Goal: Task Accomplishment & Management: Complete application form

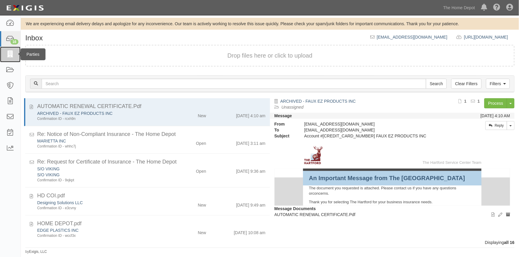
click at [8, 55] on icon at bounding box center [10, 54] width 8 height 7
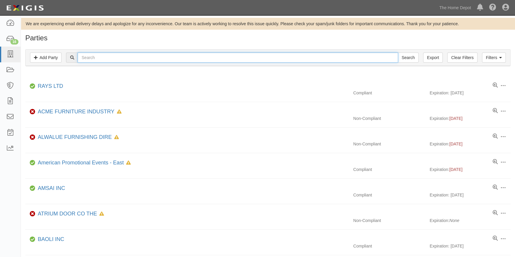
click at [96, 56] on input "text" at bounding box center [238, 58] width 320 height 10
type input "ags"
click at [398, 53] on input "Search" at bounding box center [408, 58] width 21 height 10
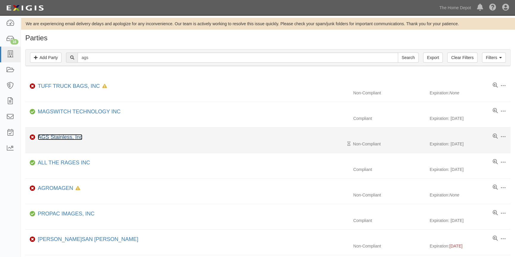
click at [62, 137] on link "AGS Stainless, Inc" at bounding box center [60, 137] width 45 height 6
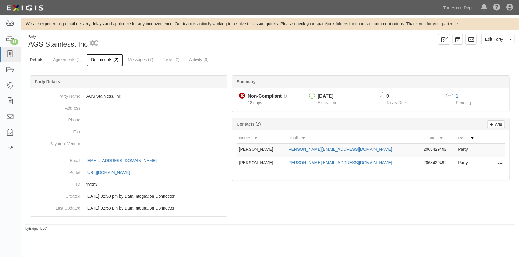
click at [97, 60] on link "Documents (2)" at bounding box center [104, 60] width 36 height 13
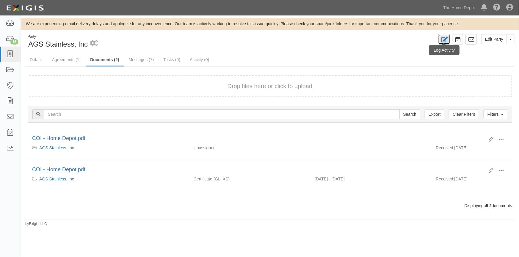
click at [440, 34] on link at bounding box center [444, 39] width 12 height 10
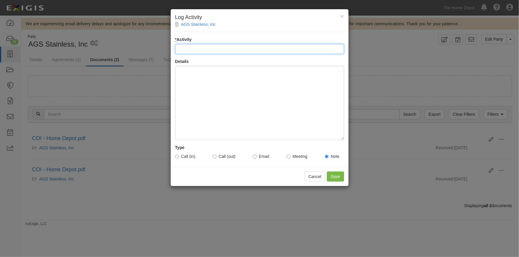
click at [198, 51] on input "* Activity" at bounding box center [259, 49] width 169 height 10
type input "Account status"
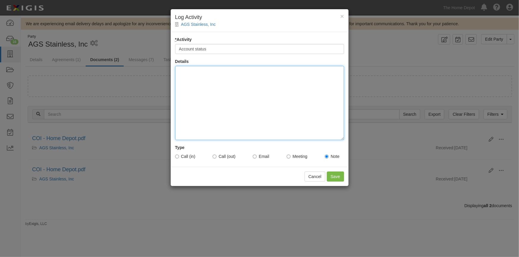
click at [193, 83] on div at bounding box center [259, 103] width 169 height 74
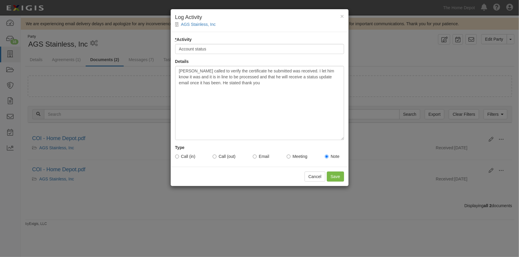
click at [179, 155] on label "Call (in)" at bounding box center [185, 157] width 20 height 6
click at [179, 155] on input "Call (in)" at bounding box center [177, 157] width 4 height 4
radio input "true"
click at [334, 179] on input "Save" at bounding box center [335, 177] width 17 height 10
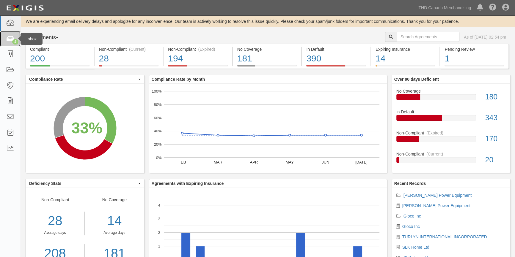
click at [11, 39] on icon at bounding box center [10, 39] width 8 height 7
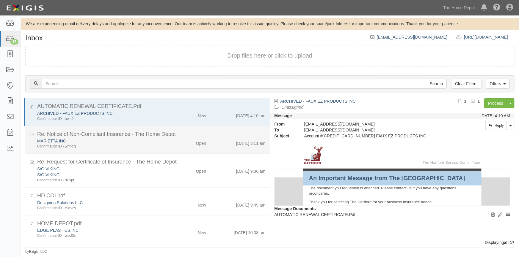
click at [160, 148] on div "Confirmation ID - whhc7j" at bounding box center [101, 146] width 129 height 5
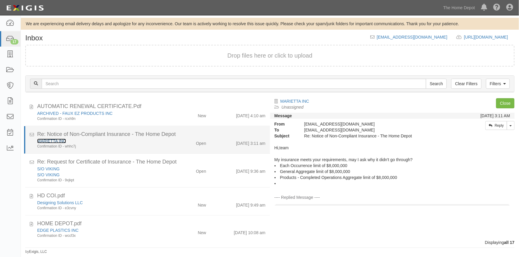
click at [59, 139] on link "MARIETTA INC" at bounding box center [51, 141] width 29 height 5
click at [125, 142] on div "MARIETTA INC" at bounding box center [101, 141] width 129 height 6
click at [45, 140] on link "MARIETTA INC" at bounding box center [51, 141] width 29 height 5
click at [151, 144] on div "Confirmation ID - whhc7j" at bounding box center [101, 146] width 129 height 5
click at [44, 140] on link "MARIETTA INC" at bounding box center [51, 141] width 29 height 5
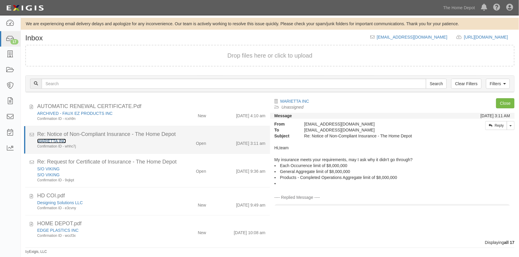
click at [52, 142] on link "MARIETTA INC" at bounding box center [51, 141] width 29 height 5
click at [104, 145] on div "Confirmation ID - whhc7j" at bounding box center [101, 146] width 129 height 5
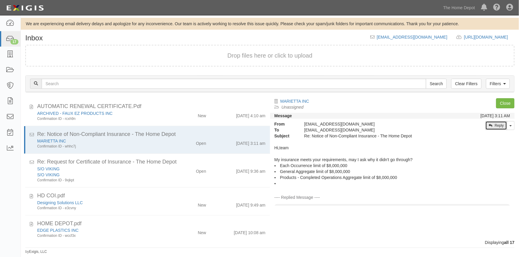
click at [492, 126] on link "Reply" at bounding box center [496, 125] width 22 height 9
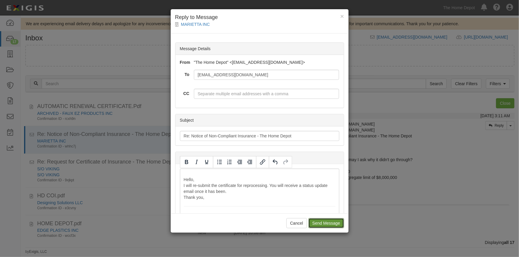
click at [321, 226] on input "Send Message" at bounding box center [325, 223] width 35 height 10
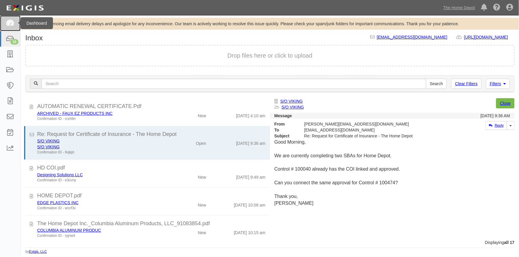
click at [12, 25] on icon at bounding box center [10, 23] width 8 height 7
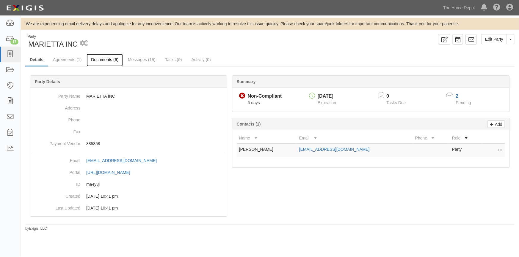
click at [101, 61] on link "Documents (6)" at bounding box center [104, 60] width 36 height 13
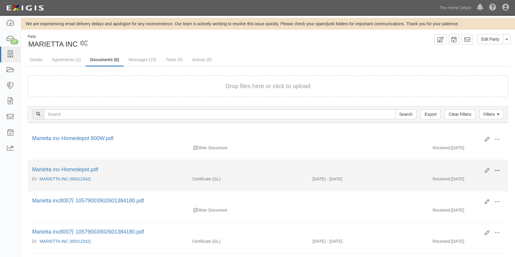
click at [494, 168] on button at bounding box center [496, 171] width 13 height 10
click at [459, 180] on link "View" at bounding box center [468, 179] width 47 height 11
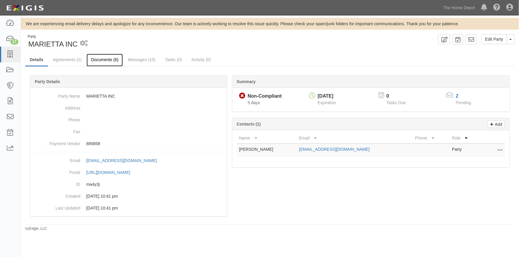
click at [106, 59] on link "Documents (6)" at bounding box center [104, 60] width 36 height 13
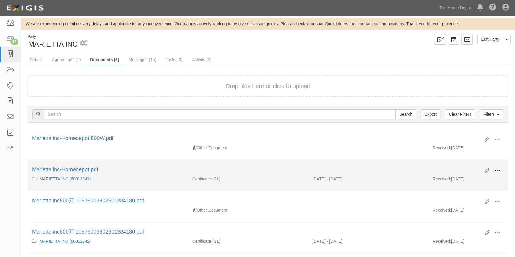
click at [498, 169] on span at bounding box center [496, 170] width 5 height 5
click at [470, 180] on link "View" at bounding box center [468, 179] width 47 height 11
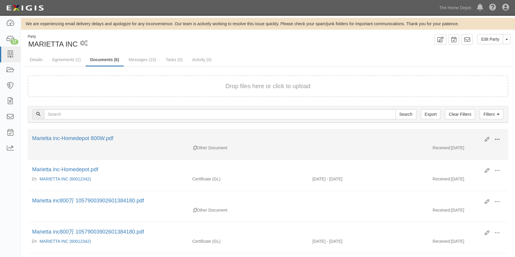
drag, startPoint x: 499, startPoint y: 140, endPoint x: 490, endPoint y: 143, distance: 8.9
click at [498, 140] on span at bounding box center [496, 139] width 5 height 5
click at [467, 149] on link "View" at bounding box center [468, 148] width 47 height 11
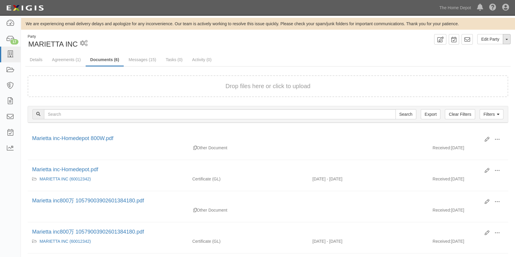
click at [507, 39] on span "button" at bounding box center [506, 39] width 2 height 1
click at [480, 50] on link "View Audit Trail" at bounding box center [486, 51] width 47 height 8
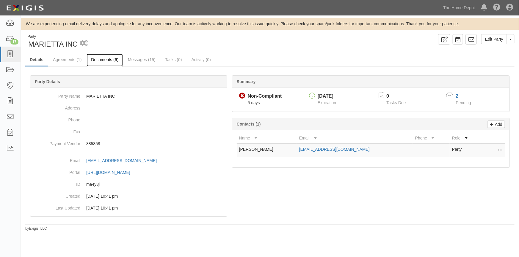
click at [104, 59] on link "Documents (6)" at bounding box center [104, 60] width 36 height 13
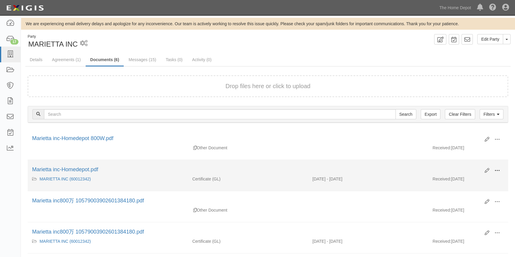
click at [495, 170] on span at bounding box center [496, 170] width 5 height 5
click at [469, 179] on link "View" at bounding box center [468, 179] width 47 height 11
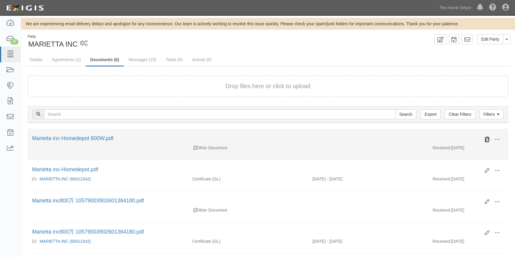
click at [486, 139] on icon at bounding box center [486, 139] width 5 height 5
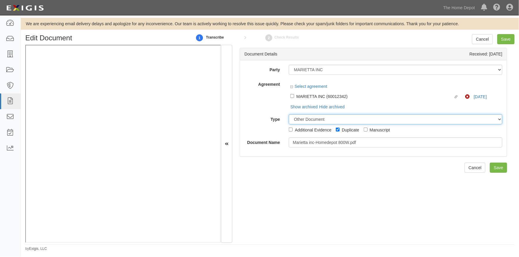
click at [312, 122] on select "Unassigned Binder Cancellation Notice Certificate Contract Endorsement Insuranc…" at bounding box center [395, 119] width 213 height 10
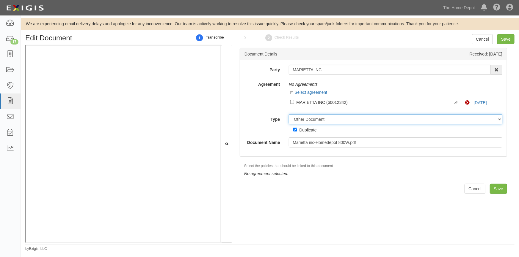
select select "CertificateDetail"
click at [289, 114] on select "Unassigned Binder Cancellation Notice Certificate Contract Endorsement Insuranc…" at bounding box center [395, 119] width 213 height 10
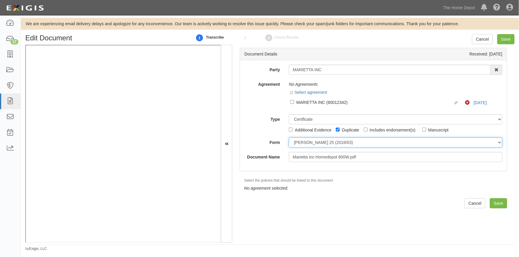
click at [322, 142] on select "ACORD 25 (2016/03) ACORD 101 ACORD 855 NY (2014/05) General" at bounding box center [395, 143] width 213 height 10
select select "GeneralFormDetail"
click at [289, 138] on select "ACORD 25 (2016/03) ACORD 101 ACORD 855 NY (2014/05) General" at bounding box center [395, 143] width 213 height 10
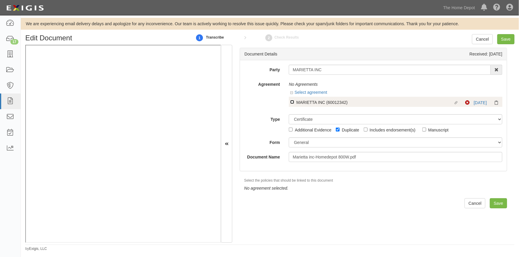
click at [290, 100] on input "Linked agreement MARIETTA INC (60012342) Linked agreement" at bounding box center [292, 102] width 4 height 4
checkbox input "true"
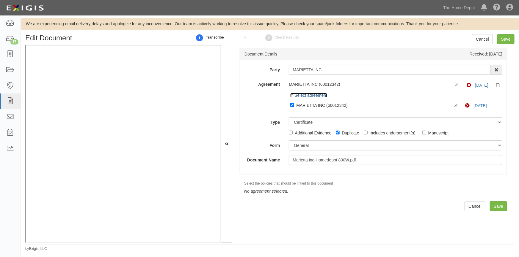
click at [306, 95] on link "Select agreement" at bounding box center [308, 95] width 37 height 5
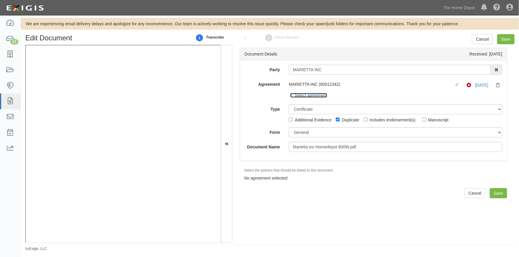
click at [306, 95] on link "Select agreement" at bounding box center [308, 95] width 37 height 5
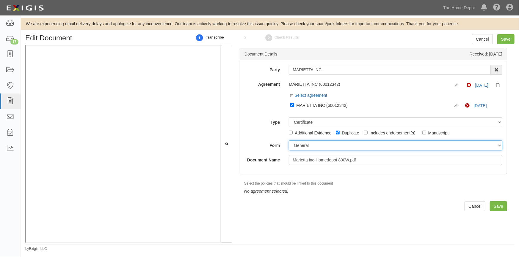
click at [310, 145] on select "ACORD 25 (2016/03) ACORD 101 ACORD 855 NY (2014/05) General" at bounding box center [395, 146] width 213 height 10
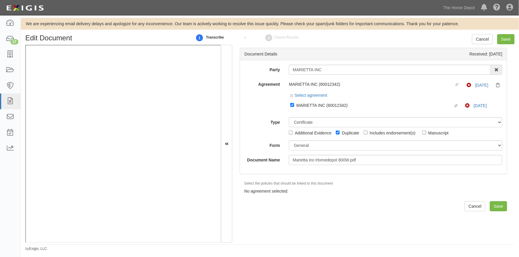
click at [328, 211] on div "Document Details Received: 08/07/2025 Party MARIETTA INC 1000576868 Ontario Inc…" at bounding box center [373, 144] width 282 height 198
click at [480, 39] on link "Cancel" at bounding box center [482, 39] width 21 height 10
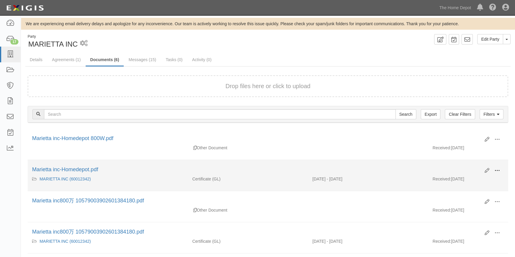
click at [496, 169] on span at bounding box center [496, 170] width 5 height 5
click at [467, 178] on link "View" at bounding box center [468, 179] width 47 height 11
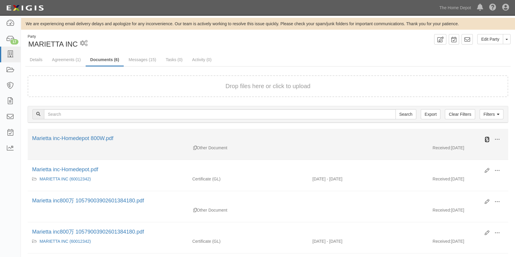
click at [486, 140] on icon at bounding box center [486, 139] width 5 height 5
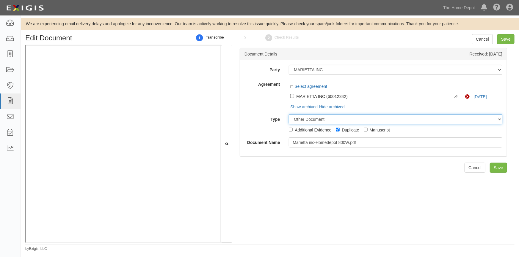
click at [313, 120] on select "Unassigned Binder Cancellation Notice Certificate Contract Endorsement Insuranc…" at bounding box center [395, 119] width 213 height 10
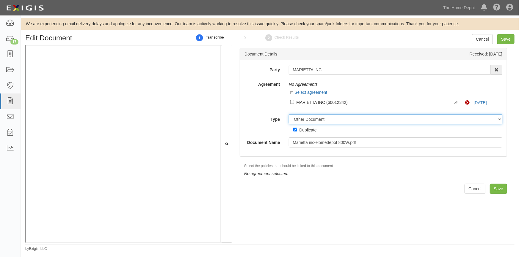
select select "CertificateDetail"
click at [289, 114] on select "Unassigned Binder Cancellation Notice Certificate Contract Endorsement Insuranc…" at bounding box center [395, 119] width 213 height 10
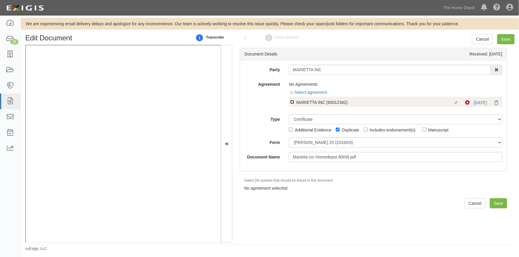
click at [292, 103] on input "Linked agreement MARIETTA INC (60012342) Linked agreement" at bounding box center [292, 102] width 4 height 4
checkbox input "true"
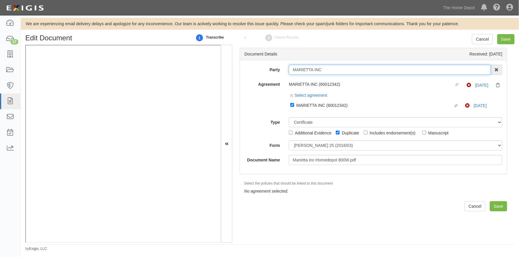
drag, startPoint x: 326, startPoint y: 70, endPoint x: 285, endPoint y: 72, distance: 41.4
click at [285, 72] on div "MARIETTA INC 1000576868 Ontario Inc. 10 STRAWBERRY STREET 115282 CANADA LTEE 11…" at bounding box center [395, 70] width 222 height 10
click at [480, 36] on link "Cancel" at bounding box center [482, 39] width 21 height 10
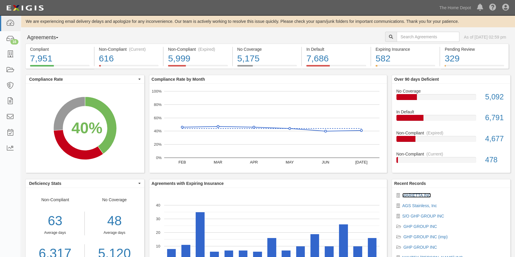
click at [408, 194] on link "MARIETTA INC" at bounding box center [416, 195] width 29 height 5
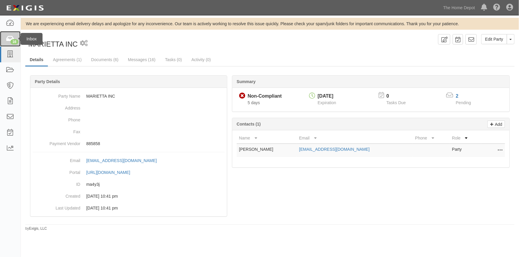
click at [9, 40] on icon at bounding box center [10, 39] width 8 height 7
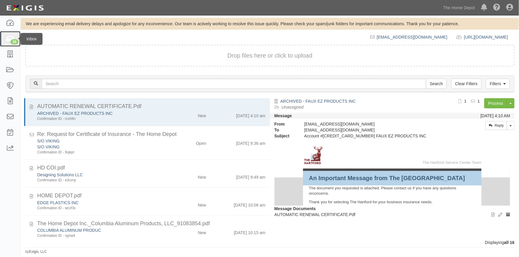
click at [12, 38] on icon at bounding box center [10, 39] width 8 height 7
click at [8, 212] on div "Dashboard 17 Inbox Parties Agreements Coverages Documents Messages Tasks Reports" at bounding box center [10, 136] width 21 height 242
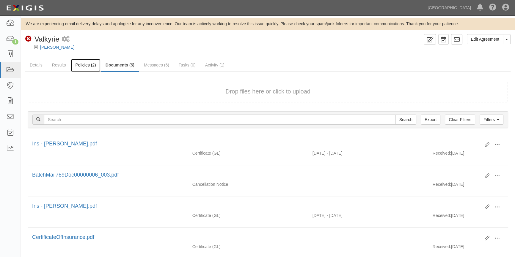
click at [81, 64] on link "Policies (2)" at bounding box center [85, 65] width 29 height 13
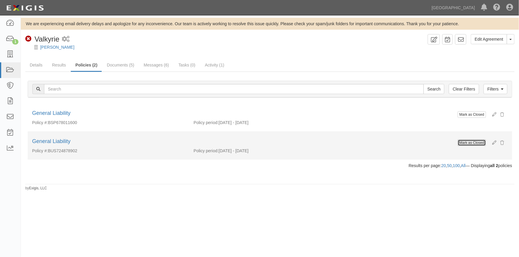
click at [464, 142] on button "Mark as Closed" at bounding box center [471, 143] width 28 height 7
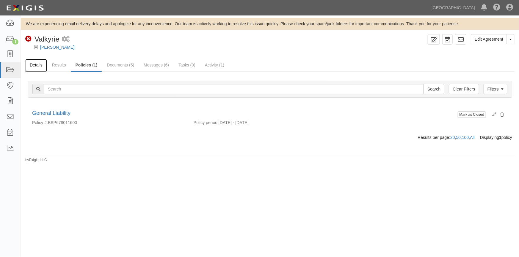
click at [40, 65] on link "Details" at bounding box center [36, 65] width 22 height 13
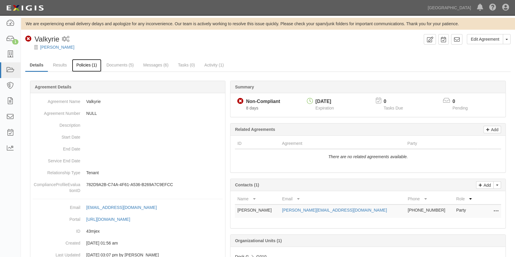
click at [90, 63] on link "Policies (1)" at bounding box center [86, 65] width 29 height 13
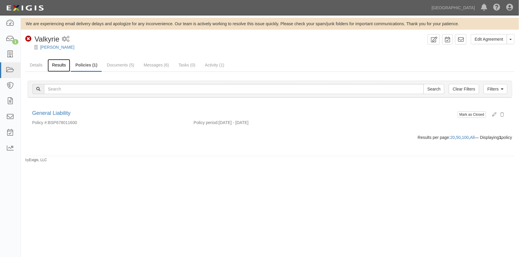
click at [66, 63] on link "Results" at bounding box center [59, 65] width 23 height 13
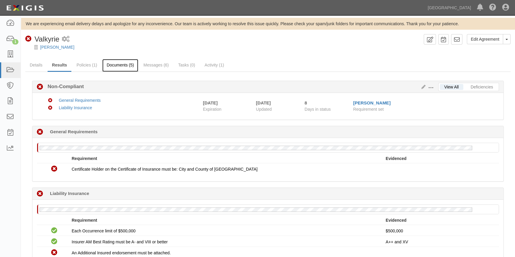
click at [115, 66] on link "Documents (5)" at bounding box center [120, 65] width 36 height 13
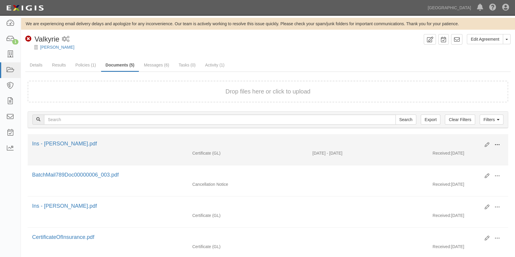
click at [497, 145] on span at bounding box center [496, 144] width 5 height 5
click at [465, 153] on link "View" at bounding box center [468, 153] width 47 height 11
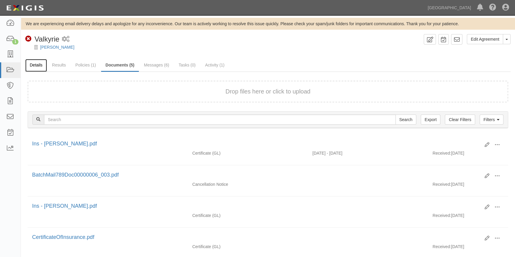
click at [37, 62] on link "Details" at bounding box center [36, 65] width 22 height 13
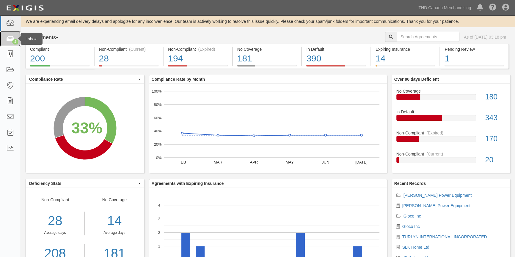
click at [6, 41] on icon at bounding box center [10, 39] width 8 height 7
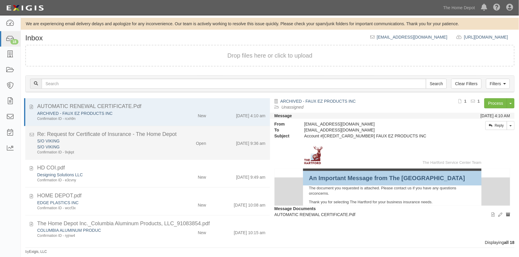
click at [156, 155] on div "Confirmation ID - 9xjkpt" at bounding box center [101, 152] width 129 height 5
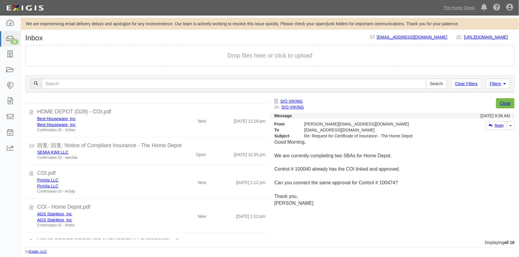
scroll to position [216, 0]
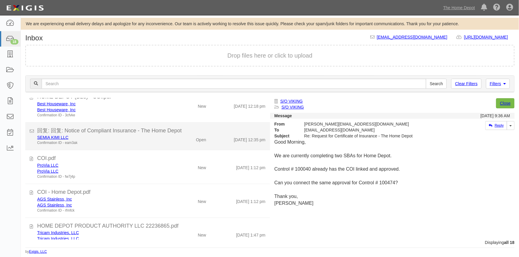
click at [90, 145] on div "Confirmation ID - eam3ak" at bounding box center [101, 143] width 129 height 5
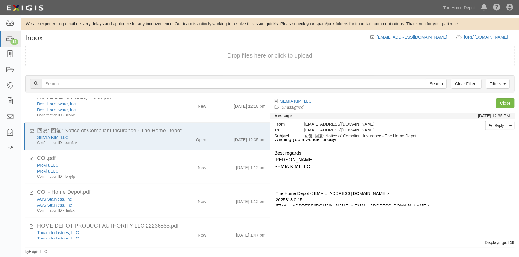
scroll to position [81, 0]
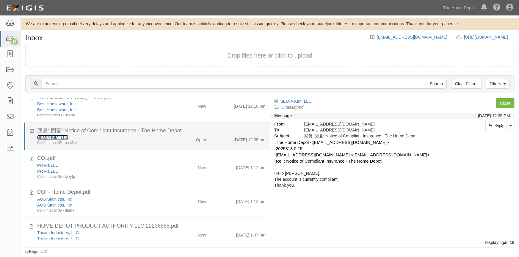
click at [57, 136] on link "SEMIA KIMI LLC" at bounding box center [52, 137] width 31 height 5
click at [114, 142] on div "Confirmation ID - eam3ak" at bounding box center [101, 143] width 129 height 5
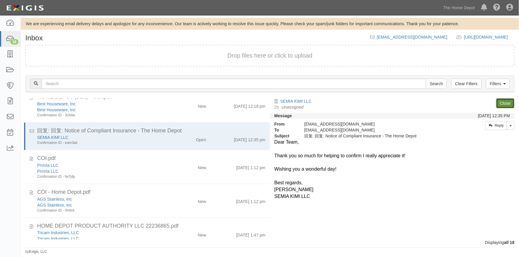
click at [502, 104] on link "Close" at bounding box center [505, 103] width 18 height 10
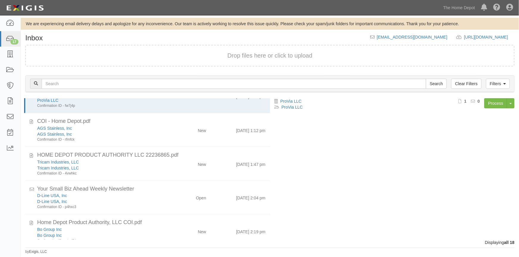
scroll to position [265, 0]
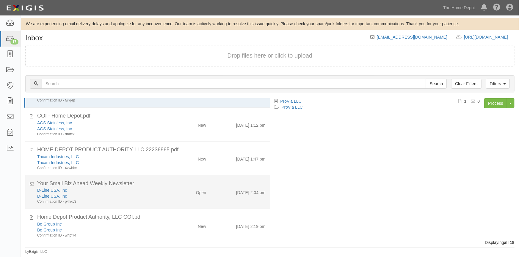
click at [174, 194] on div "Open" at bounding box center [191, 192] width 40 height 8
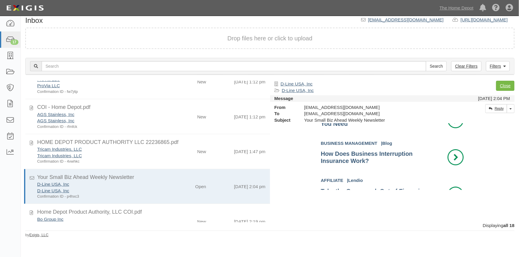
scroll to position [243, 0]
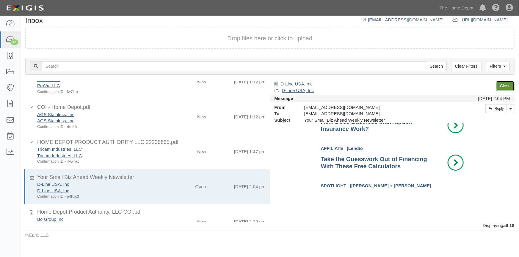
click at [500, 83] on link "Close" at bounding box center [505, 86] width 18 height 10
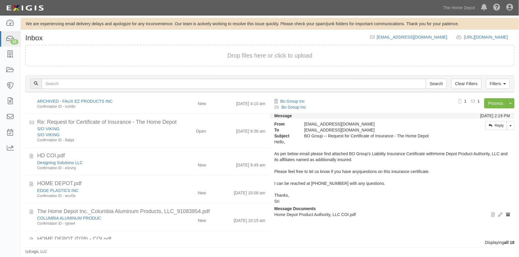
scroll to position [0, 0]
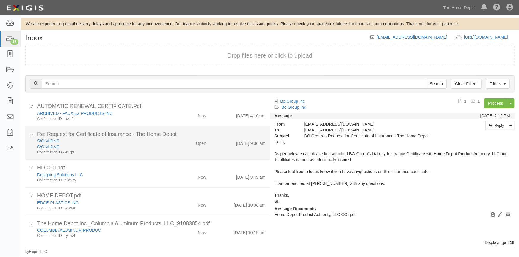
click at [116, 148] on div "S/O VIKING" at bounding box center [101, 147] width 129 height 6
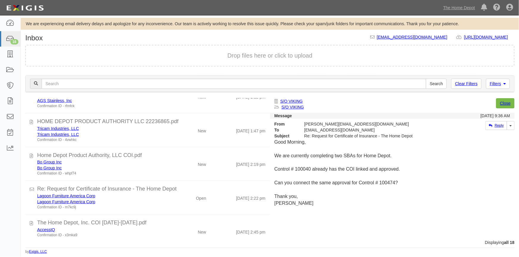
scroll to position [298, 0]
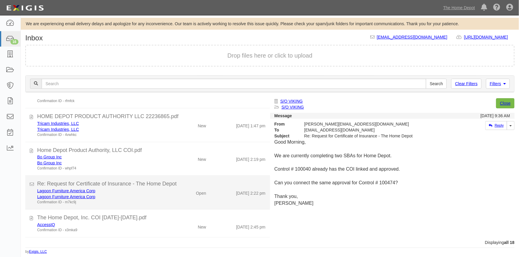
click at [151, 197] on div "Lagoon Furniture America Corp" at bounding box center [101, 197] width 129 height 6
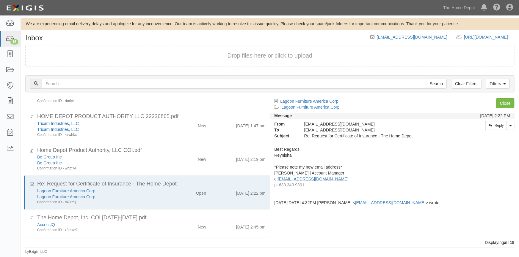
scroll to position [0, 0]
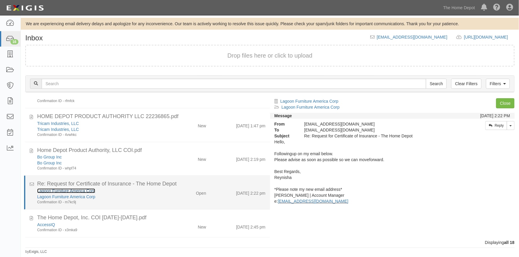
click at [48, 189] on link "Lagoon Furniture America Corp" at bounding box center [66, 191] width 58 height 5
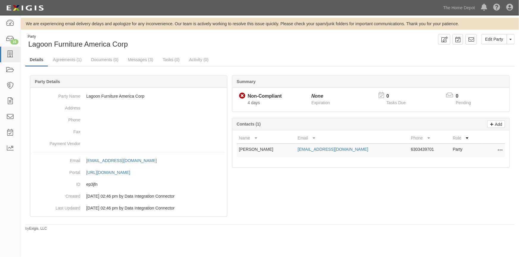
click at [499, 149] on icon at bounding box center [499, 151] width 5 height 8
click at [466, 148] on link "Edit" at bounding box center [478, 149] width 47 height 11
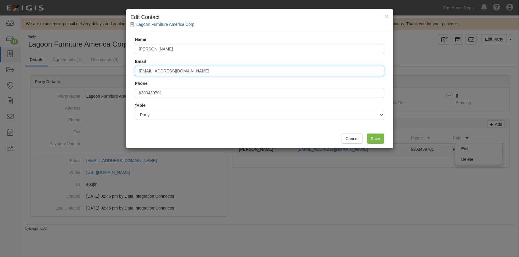
click at [231, 72] on input "[EMAIL_ADDRESS][DOMAIN_NAME]" at bounding box center [259, 71] width 249 height 10
paste input "[EMAIL_ADDRESS][DOMAIN_NAME]"
click at [212, 71] on input "reynisha@andthensomemarketing.com reynisha@andthensomemarketing.com" at bounding box center [259, 71] width 249 height 10
type input "reynisha@andthensomemarketing.com"
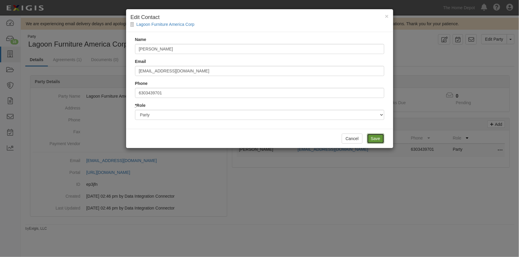
click at [382, 138] on input "Save" at bounding box center [375, 139] width 17 height 10
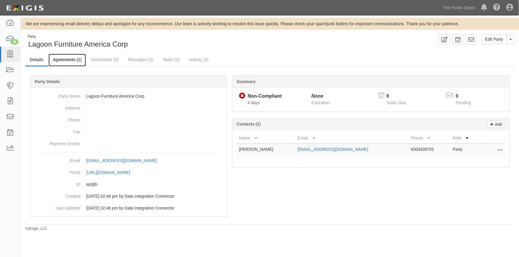
click at [76, 58] on link "Agreements (1)" at bounding box center [66, 60] width 37 height 13
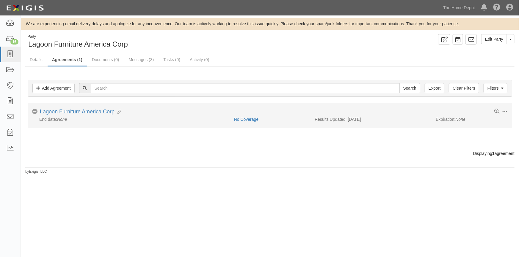
click at [240, 114] on div "Toggle Agreement Dropdown Edit Log activity Add task Send message Archive No Co…" at bounding box center [270, 112] width 484 height 7
click at [241, 117] on link "No Coverage" at bounding box center [246, 119] width 25 height 5
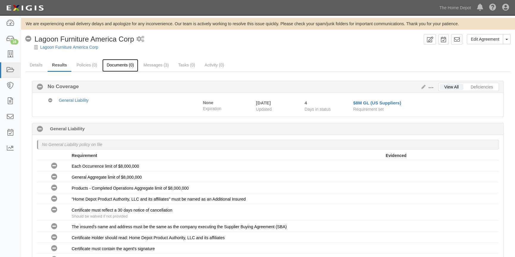
click at [118, 65] on link "Documents (0)" at bounding box center [120, 65] width 36 height 13
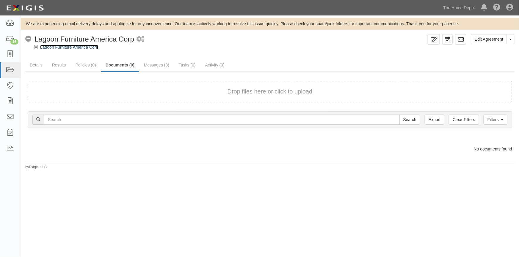
click at [53, 49] on link "Lagoon Furniture America Corp" at bounding box center [69, 47] width 58 height 5
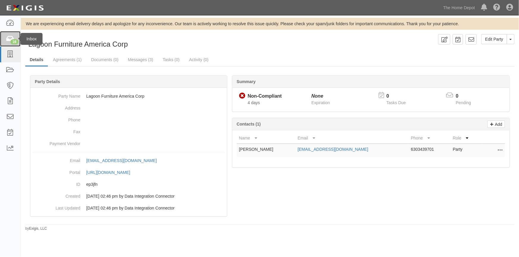
click at [16, 38] on link "16" at bounding box center [10, 39] width 21 height 16
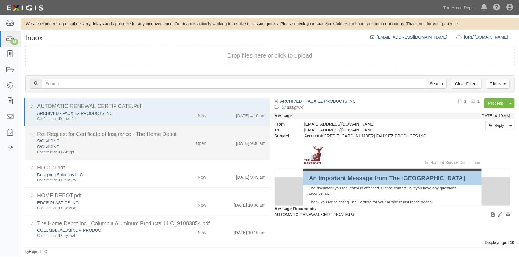
click at [144, 144] on div "S/O VIKING" at bounding box center [101, 147] width 129 height 6
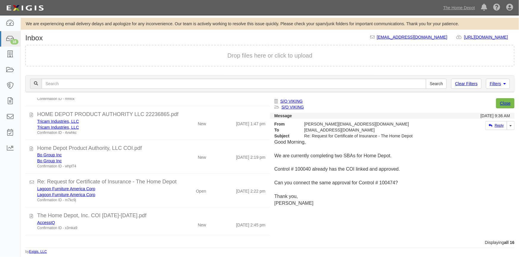
scroll to position [301, 0]
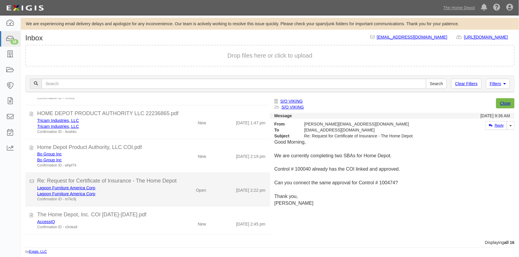
click at [152, 196] on div "Lagoon Furniture America Corp" at bounding box center [101, 194] width 129 height 6
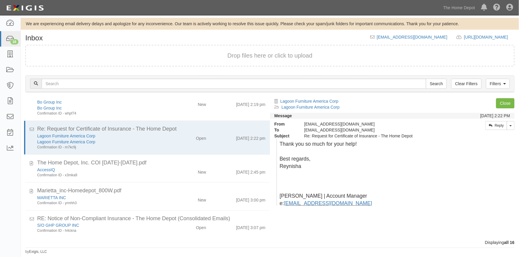
scroll to position [354, 0]
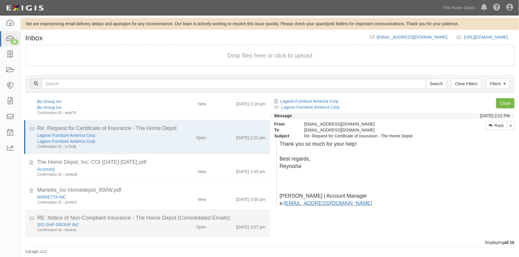
click at [130, 225] on div "S/O GHP GROUP INC" at bounding box center [101, 225] width 129 height 6
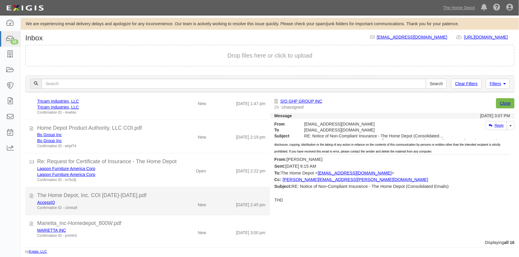
scroll to position [319, 0]
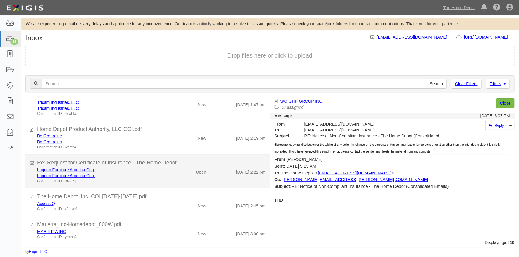
click at [170, 179] on div "Lagoon Furniture America Corp Lagoon Furniture America Corp Confirmation ID - m…" at bounding box center [151, 175] width 237 height 17
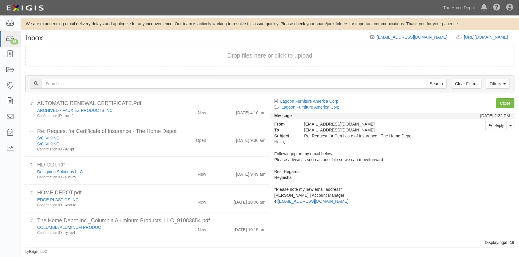
scroll to position [0, 0]
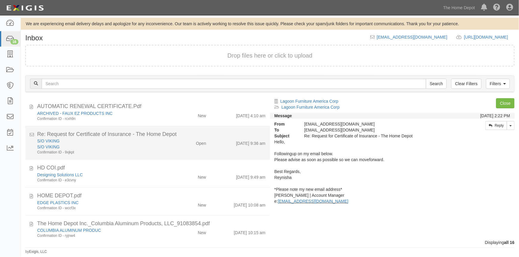
click at [145, 152] on div "Confirmation ID - 9xjkpt" at bounding box center [101, 152] width 129 height 5
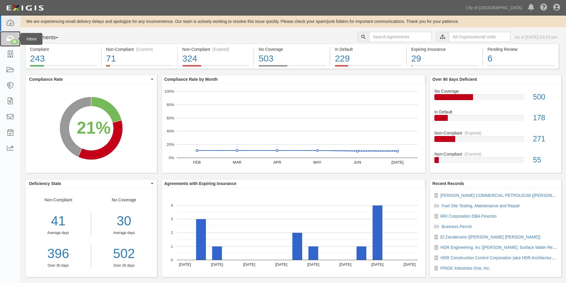
click at [15, 41] on div "26" at bounding box center [14, 41] width 8 height 5
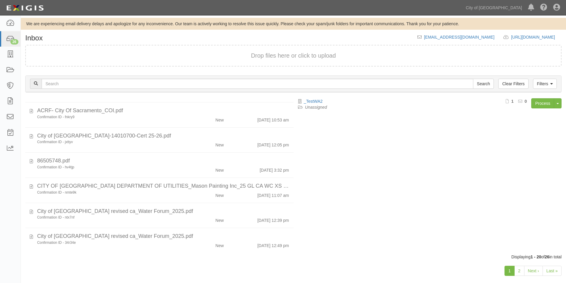
scroll to position [377, 0]
click at [520, 273] on link "2" at bounding box center [519, 271] width 10 height 10
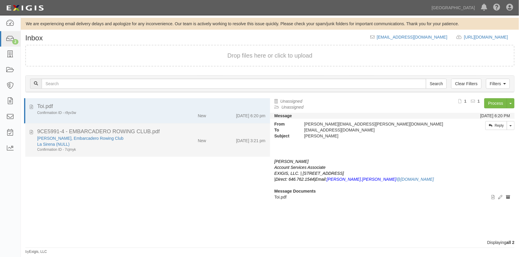
click at [97, 147] on div "Confirmation ID - 7cjmyk" at bounding box center [101, 149] width 129 height 5
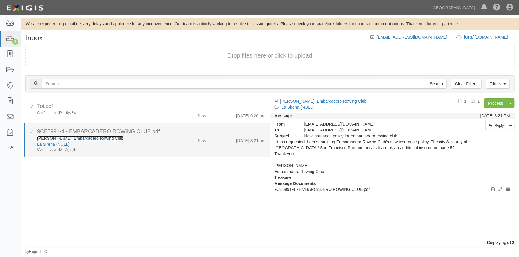
click at [72, 138] on link "[PERSON_NAME], Embarcadero Rowing Club" at bounding box center [80, 138] width 86 height 5
click at [110, 150] on div "Confirmation ID - 7cjmyk" at bounding box center [101, 149] width 129 height 5
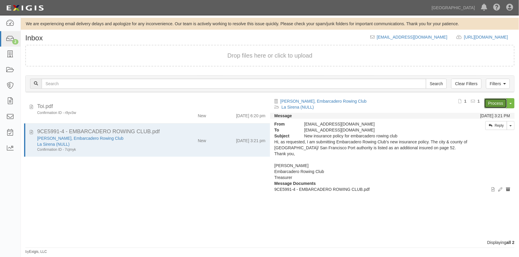
click at [493, 105] on link "Process" at bounding box center [495, 103] width 23 height 10
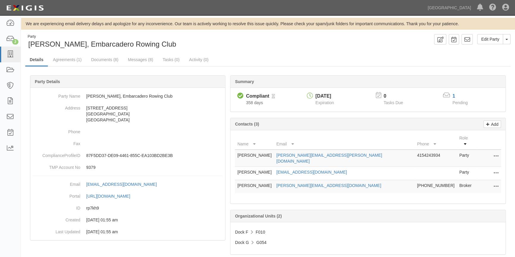
click at [456, 229] on div "Dock F F010 Dock G G054" at bounding box center [367, 239] width 275 height 32
click at [129, 59] on link "Messages (8)" at bounding box center [140, 60] width 34 height 13
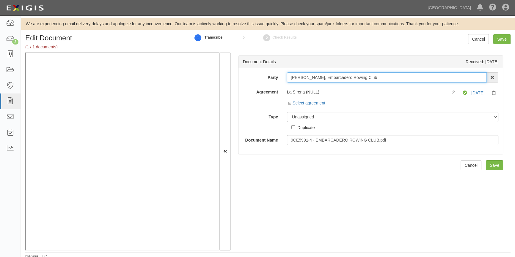
drag, startPoint x: 385, startPoint y: 78, endPoint x: 288, endPoint y: 78, distance: 97.2
click at [285, 80] on div "Dan Wlodarczyk, Embarcadero Rowing Club AAA Hull Diving, Alon Altman Aaron Grah…" at bounding box center [392, 78] width 220 height 10
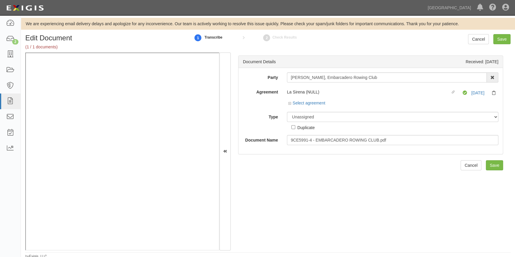
click at [286, 119] on div "Unassigned Binder Cancellation Notice Certificate Contract Endorsement Insuranc…" at bounding box center [392, 121] width 220 height 19
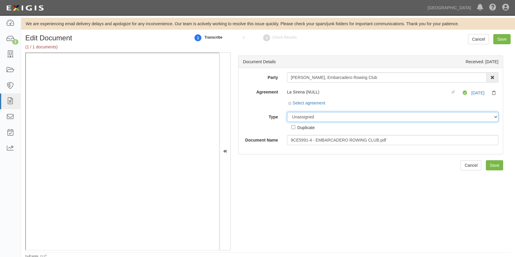
click at [293, 118] on select "Unassigned Binder Cancellation Notice Certificate Contract Endorsement Insuranc…" at bounding box center [392, 117] width 211 height 10
select select "CertificateDetail"
click at [287, 112] on select "Unassigned Binder Cancellation Notice Certificate Contract Endorsement Insuranc…" at bounding box center [392, 117] width 211 height 10
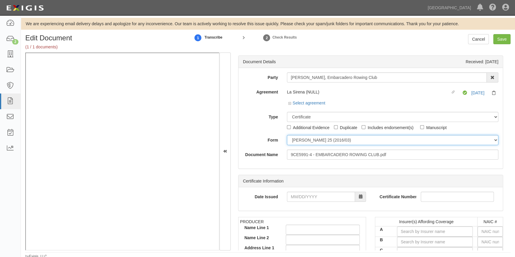
click at [298, 141] on select "ACORD 25 (2016/03) ACORD 101 ACORD 855 NY (2014/05) General" at bounding box center [392, 140] width 211 height 10
select select "GeneralFormDetail"
click at [287, 135] on select "ACORD 25 (2016/03) ACORD 101 ACORD 855 NY (2014/05) General" at bounding box center [392, 140] width 211 height 10
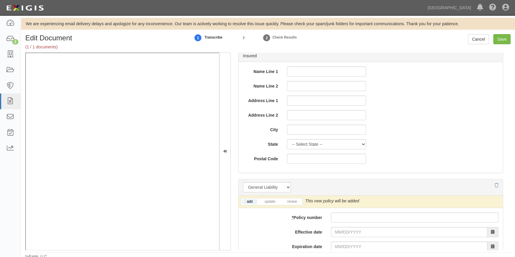
scroll to position [405, 0]
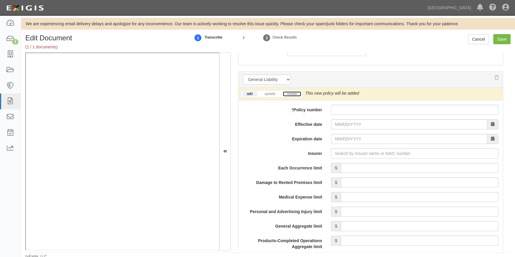
click at [292, 92] on link "renew" at bounding box center [292, 94] width 18 height 5
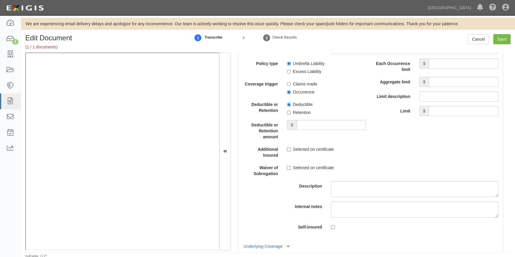
scroll to position [1734, 0]
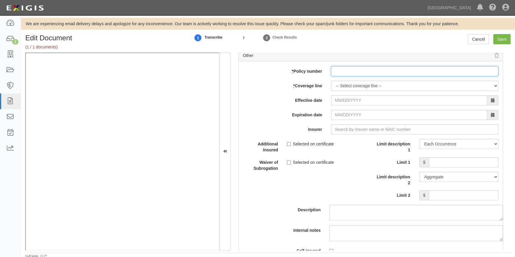
click at [356, 76] on input "* Policy number" at bounding box center [414, 71] width 167 height 10
paste input ": 9CE5119-4"
type input ": 9CE5119-4"
click at [336, 76] on input ": 9CE5119-4" at bounding box center [414, 71] width 167 height 10
drag, startPoint x: 360, startPoint y: 75, endPoint x: 327, endPoint y: 80, distance: 33.2
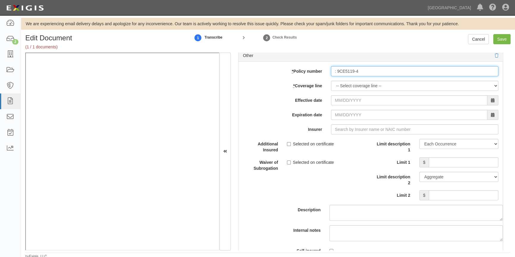
click at [328, 76] on div ": 9CE5119-4" at bounding box center [414, 71] width 176 height 10
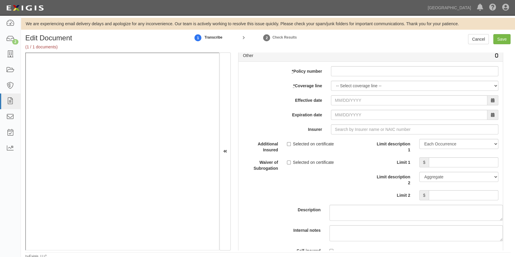
click at [495, 58] on icon at bounding box center [497, 56] width 4 height 4
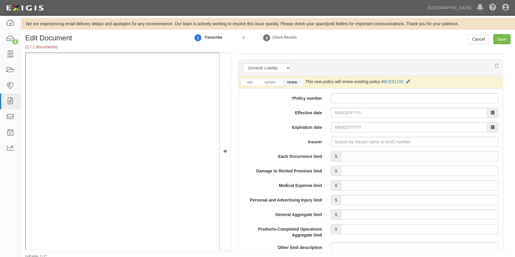
scroll to position [417, 0]
paste input ": 9CE5119-4"
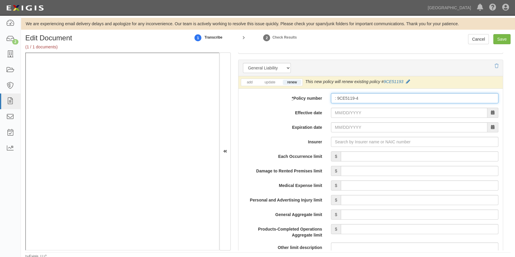
drag, startPoint x: 336, startPoint y: 98, endPoint x: 340, endPoint y: 107, distance: 9.7
click at [337, 100] on input ": 9CE5119-4" at bounding box center [414, 98] width 167 height 10
type input "9CE5119-4"
click at [339, 115] on input "Effective date" at bounding box center [409, 113] width 156 height 10
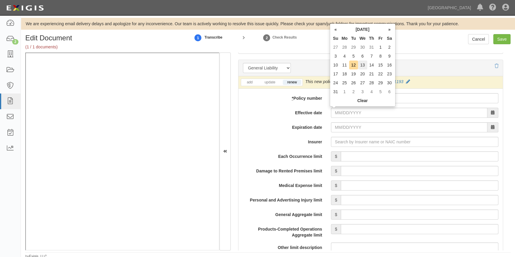
click at [362, 64] on td "13" at bounding box center [362, 65] width 9 height 9
type input "08/13/2025"
type input "08/13/2026"
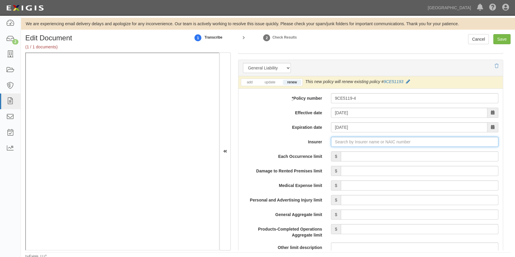
click at [339, 141] on input "Insurer" at bounding box center [414, 142] width 167 height 10
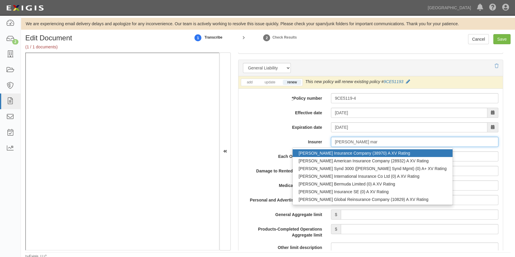
click at [334, 151] on div "Markel Insurance Company (38970) A XV Rating" at bounding box center [372, 153] width 160 height 8
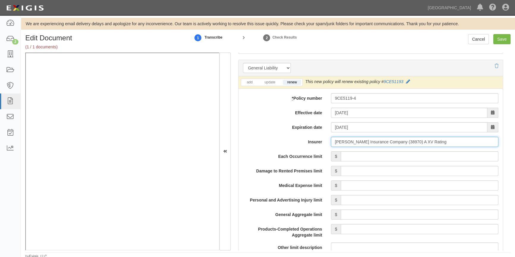
type input "Markel Insurance Company (38970) A XV Rating"
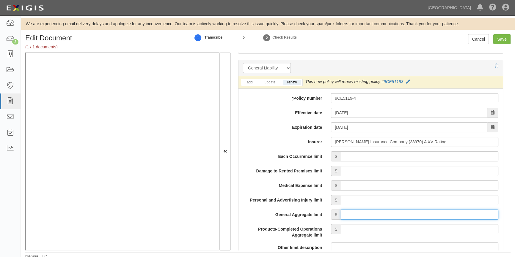
click at [352, 213] on input "General Aggregate limit" at bounding box center [420, 215] width 158 height 10
type input "2,000,000"
click at [362, 230] on input "Products-Completed Operations Aggregate limit" at bounding box center [420, 229] width 158 height 10
type input "1,000,000"
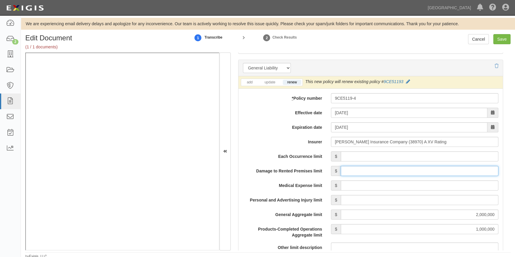
click at [362, 170] on input "Damage to Rented Premises limit" at bounding box center [420, 171] width 158 height 10
type input "100,000"
type input "1,000,000"
click at [365, 185] on input "Medical Expense limit" at bounding box center [420, 186] width 158 height 10
type input "10,000"
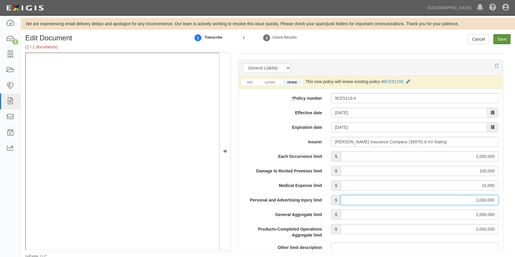
type input "1,000,000"
click at [503, 42] on input "Save" at bounding box center [501, 39] width 17 height 10
type input "1000000"
type input "100000"
type input "10000"
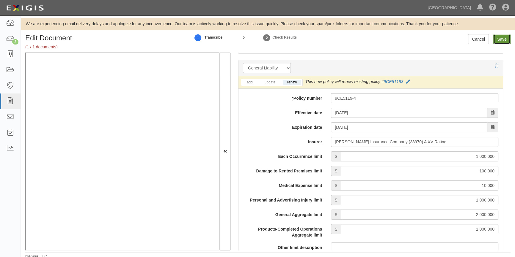
type input "1000000"
type input "2000000"
type input "1000000"
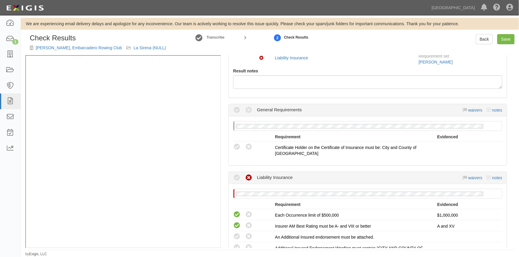
scroll to position [108, 0]
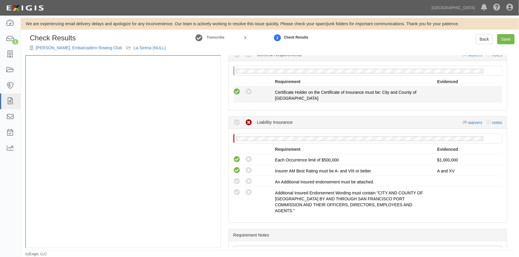
click at [235, 93] on icon at bounding box center [236, 91] width 7 height 7
radio input "true"
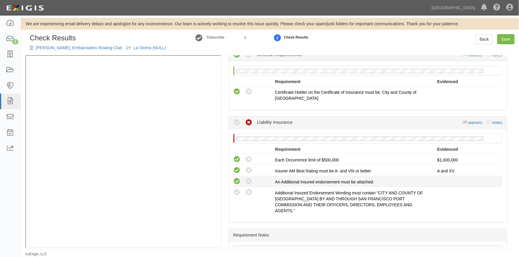
click at [235, 180] on icon at bounding box center [236, 181] width 7 height 7
radio input "true"
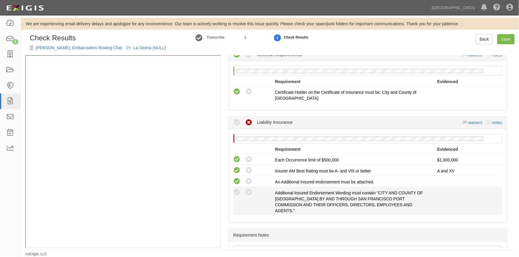
click at [233, 195] on div "Compliant Waived: Non-Compliant" at bounding box center [252, 193] width 46 height 8
click at [236, 193] on icon at bounding box center [236, 192] width 7 height 7
radio input "true"
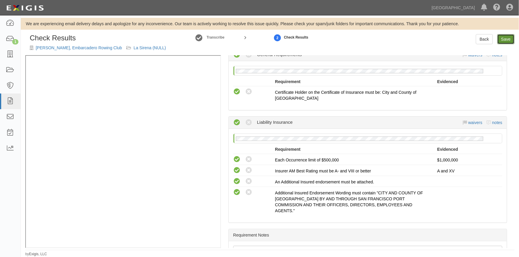
click at [505, 41] on link "Save" at bounding box center [505, 39] width 17 height 10
radio input "true"
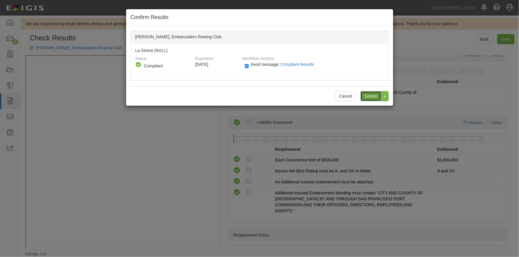
click at [372, 98] on input "Submit" at bounding box center [370, 96] width 21 height 10
